Goal: Information Seeking & Learning: Learn about a topic

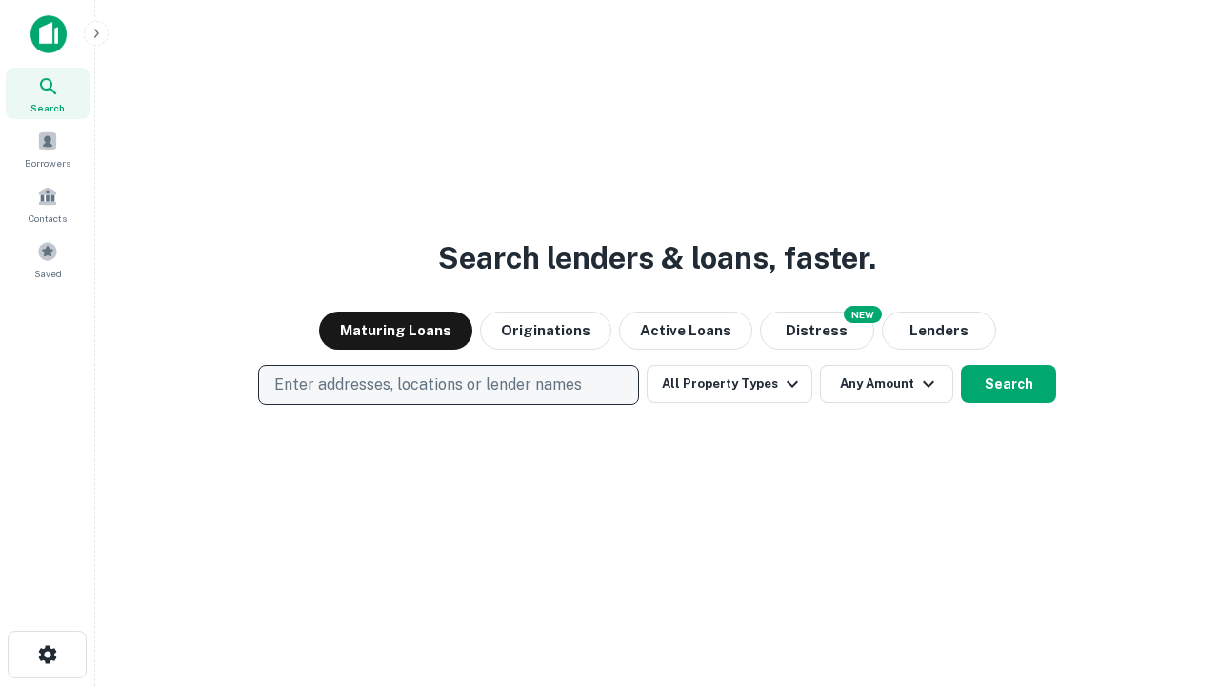
click at [447, 385] on p "Enter addresses, locations or lender names" at bounding box center [428, 384] width 308 height 23
type input "**********"
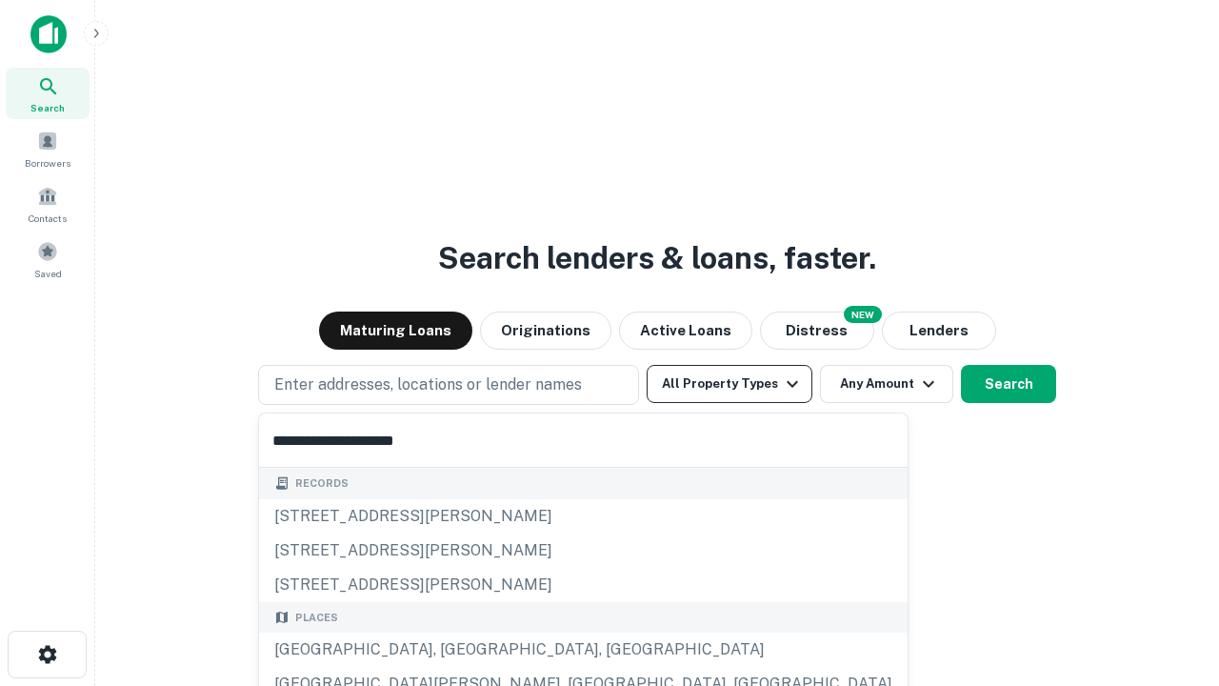
click at [455, 649] on div "[GEOGRAPHIC_DATA], [GEOGRAPHIC_DATA], [GEOGRAPHIC_DATA]" at bounding box center [583, 649] width 648 height 34
click at [729, 384] on button "All Property Types" at bounding box center [729, 384] width 166 height 38
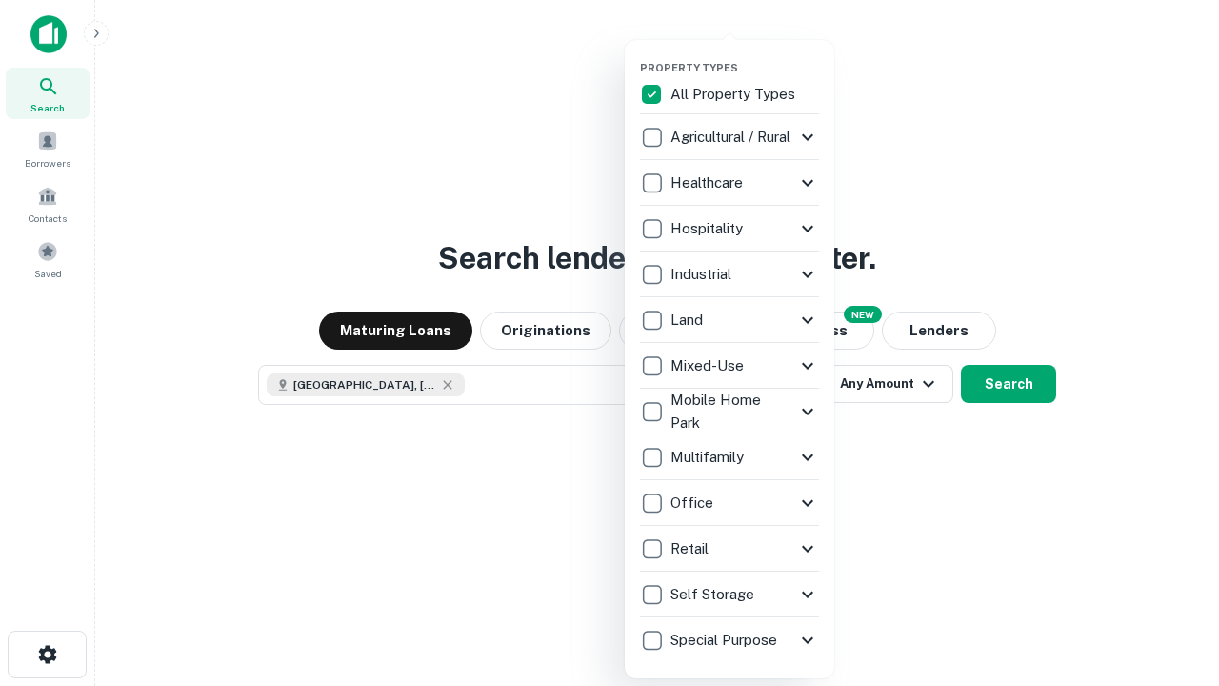
click at [745, 55] on button "button" at bounding box center [744, 55] width 209 height 1
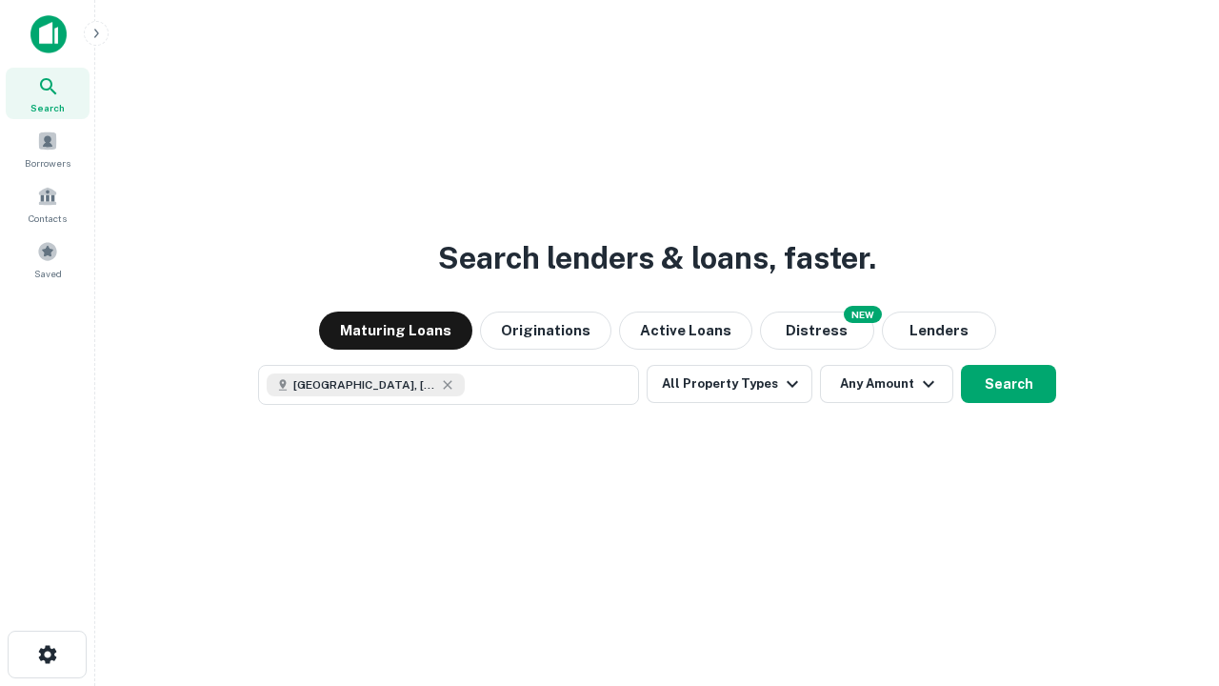
scroll to position [30, 0]
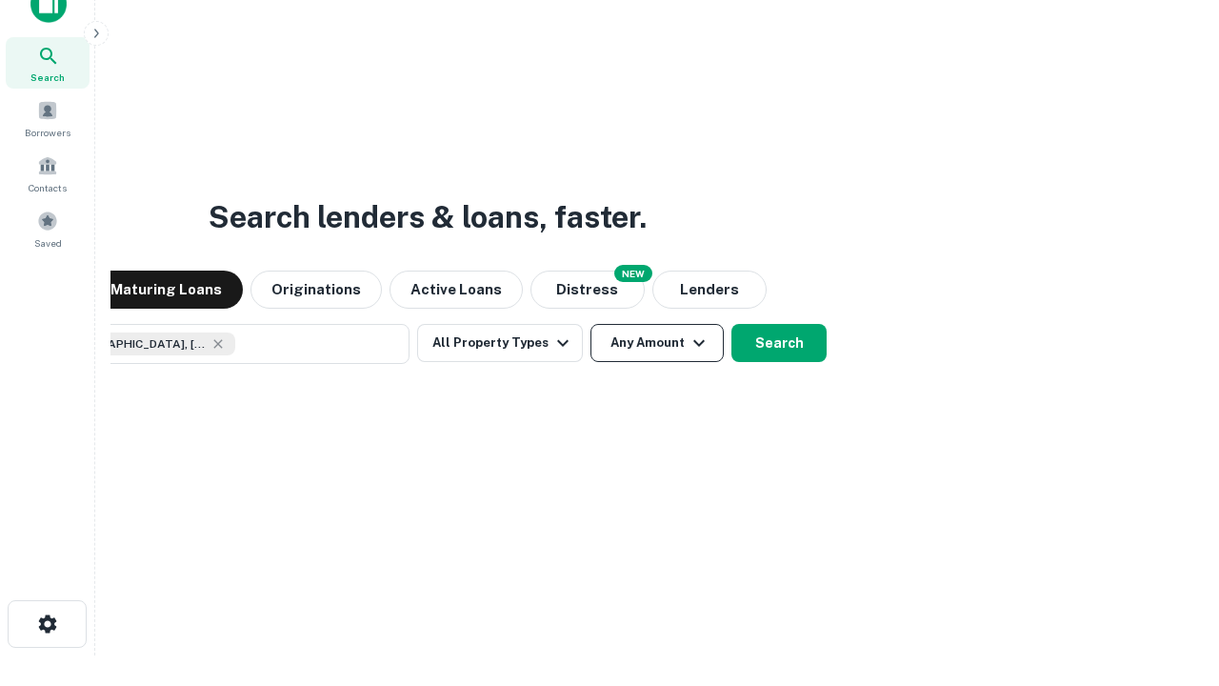
click at [590, 324] on button "Any Amount" at bounding box center [656, 343] width 133 height 38
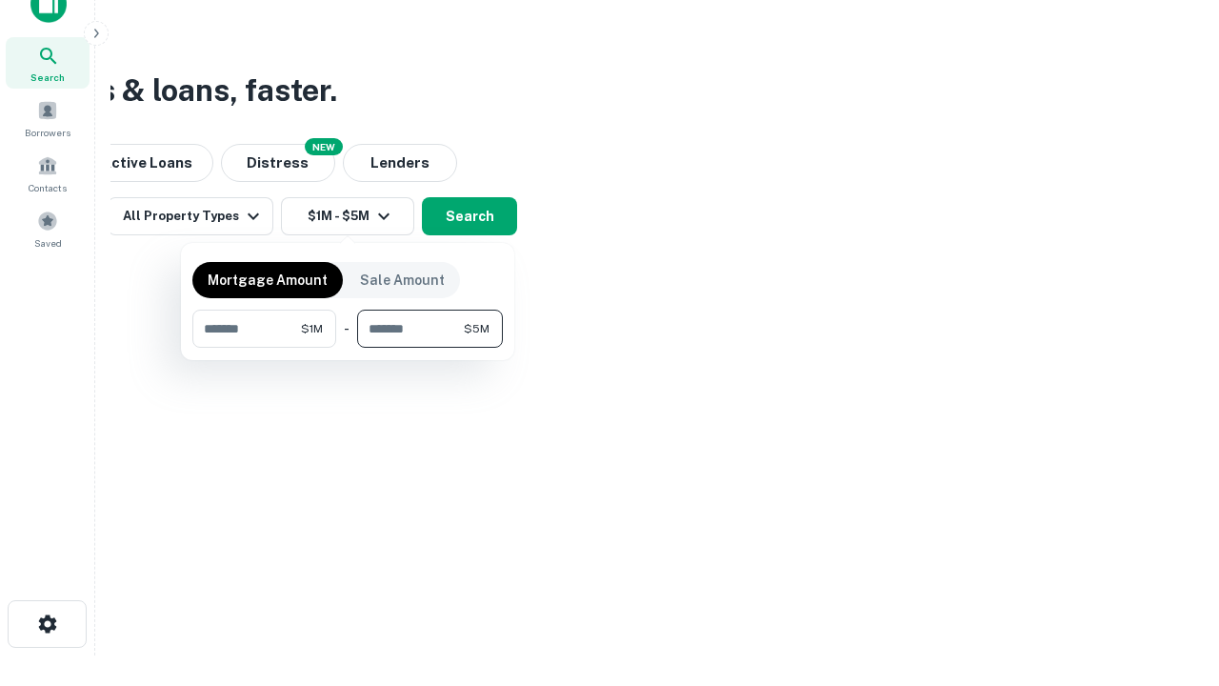
type input "*******"
click at [348, 348] on button "button" at bounding box center [347, 348] width 310 height 1
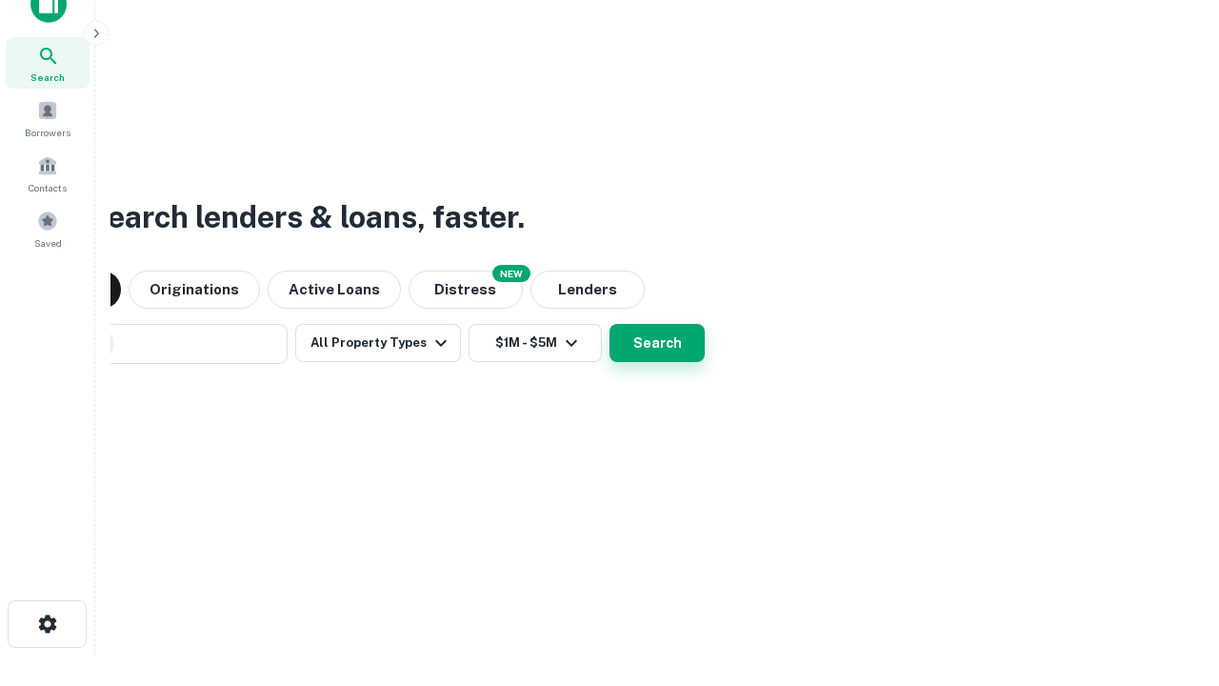
click at [609, 324] on button "Search" at bounding box center [656, 343] width 95 height 38
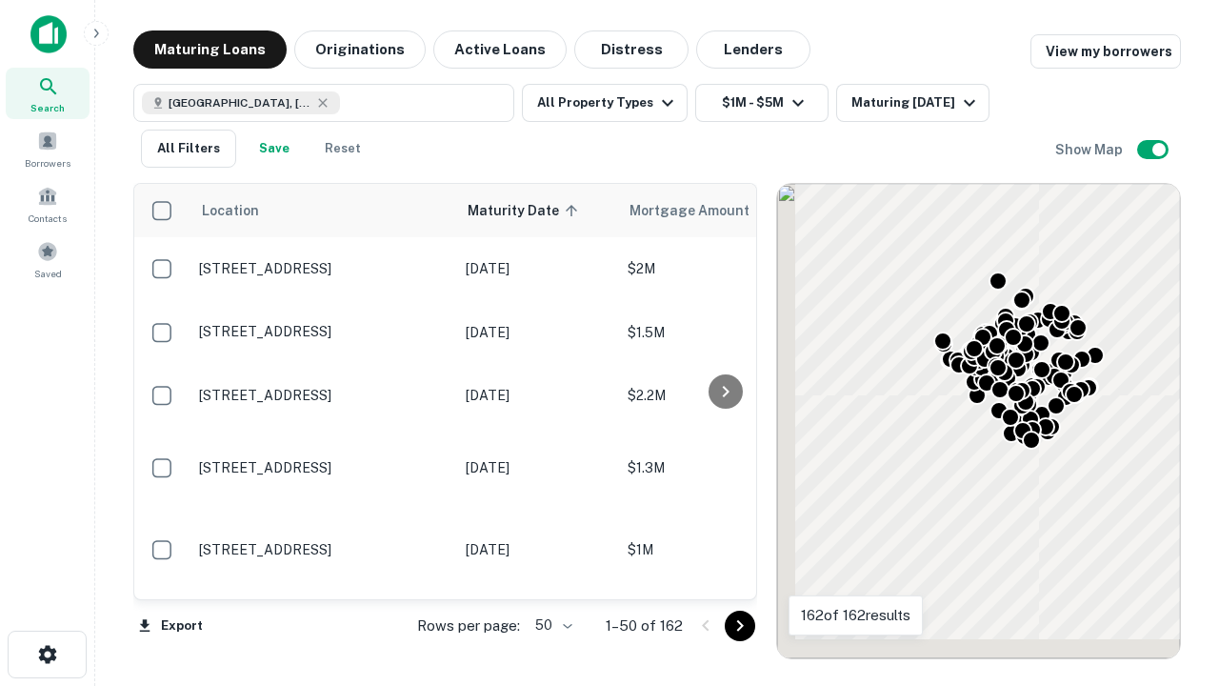
click at [550, 625] on body "Search Borrowers Contacts Saved Maturing Loans Originations Active Loans Distre…" at bounding box center [609, 343] width 1219 height 686
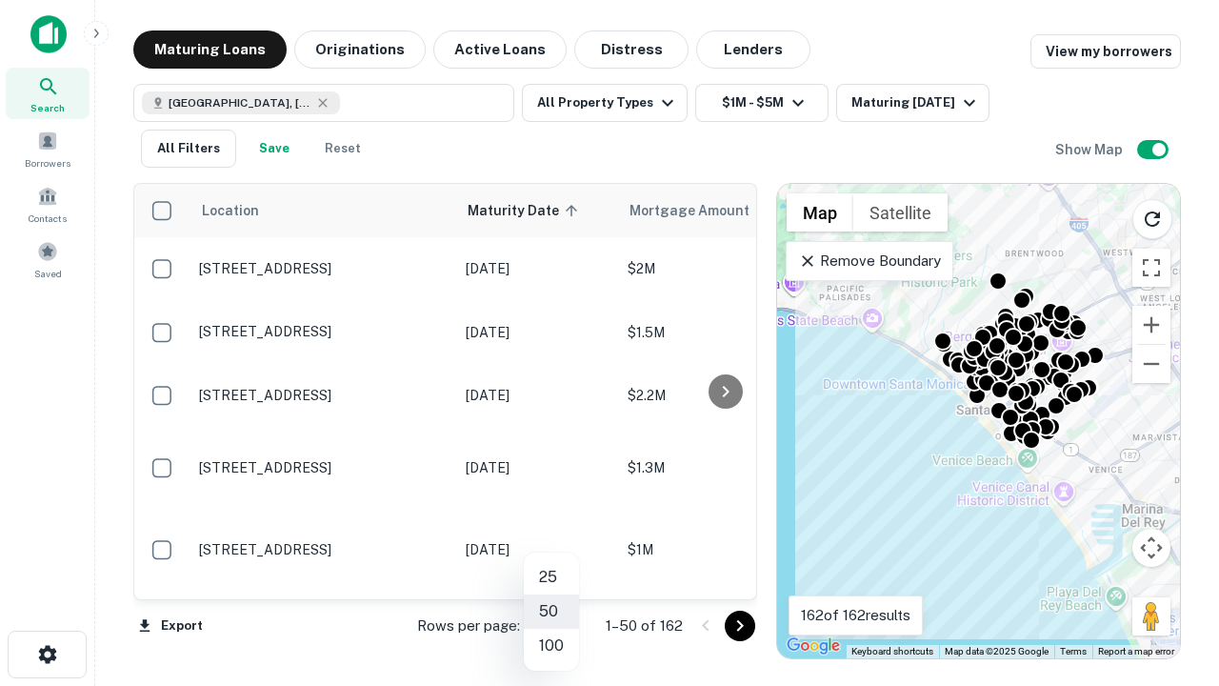
click at [551, 577] on li "25" at bounding box center [551, 577] width 55 height 34
